Goal: Communication & Community: Answer question/provide support

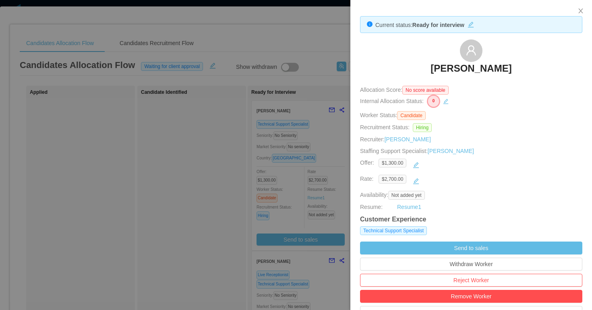
scroll to position [243, 0]
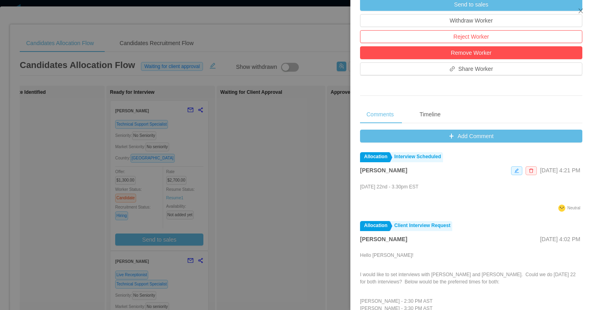
click at [247, 167] on div at bounding box center [296, 155] width 592 height 310
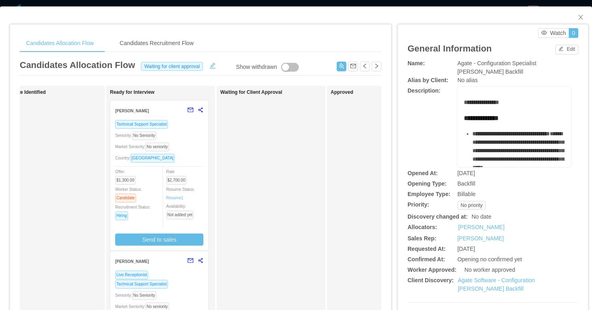
click at [169, 268] on div "[PERSON_NAME]" at bounding box center [159, 260] width 88 height 19
click at [174, 283] on div "Technical Support Specialist" at bounding box center [159, 283] width 88 height 9
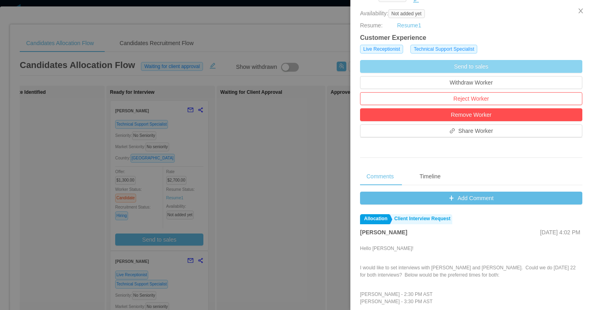
scroll to position [334, 0]
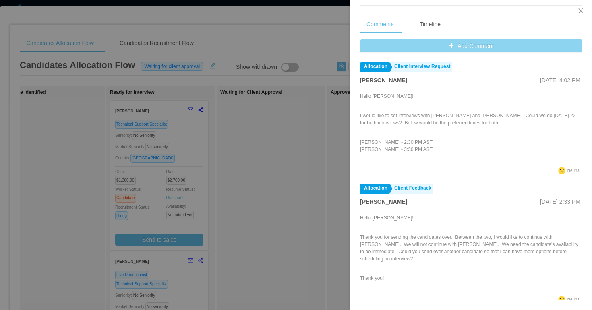
click at [429, 43] on button "Add Comment" at bounding box center [471, 45] width 222 height 13
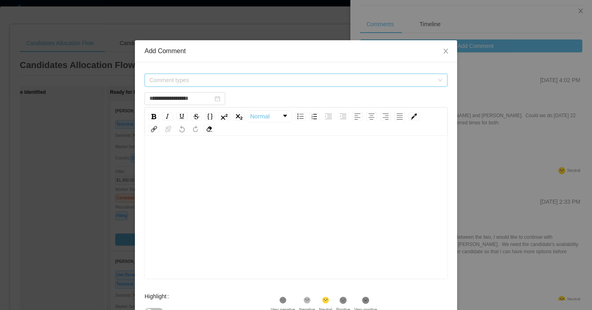
click at [184, 82] on span "Comment types" at bounding box center [291, 80] width 284 height 8
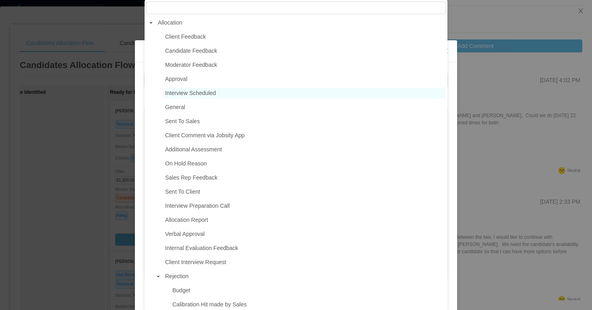
click at [181, 95] on span "Interview Scheduled" at bounding box center [190, 93] width 51 height 6
type input "**********"
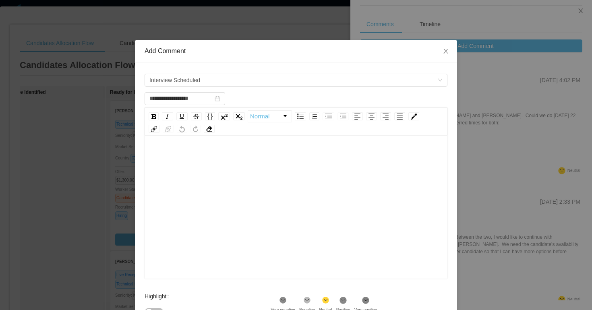
click at [183, 168] on div "rdw-editor" at bounding box center [296, 219] width 290 height 141
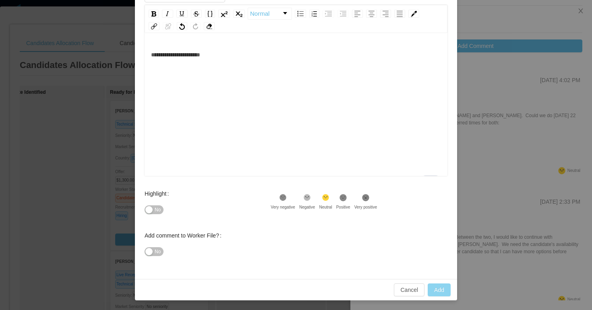
type input "**********"
click at [435, 289] on button "Add" at bounding box center [438, 289] width 23 height 13
